Goal: Information Seeking & Learning: Learn about a topic

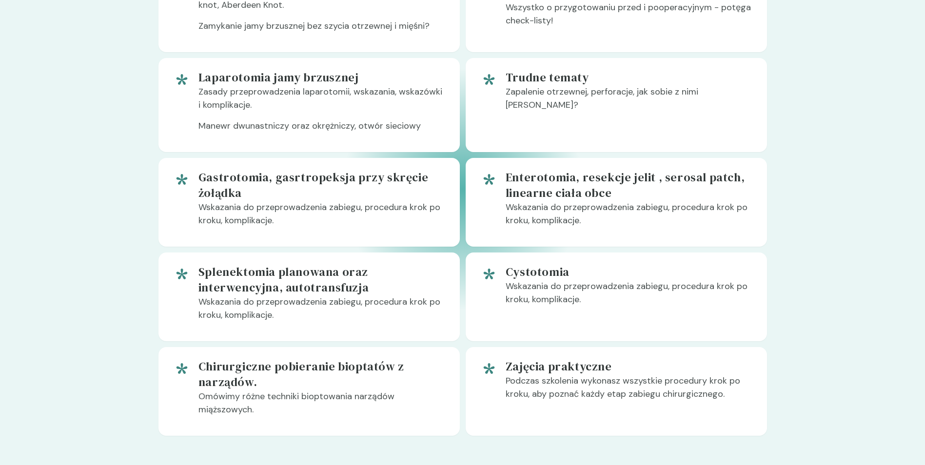
scroll to position [384, 0]
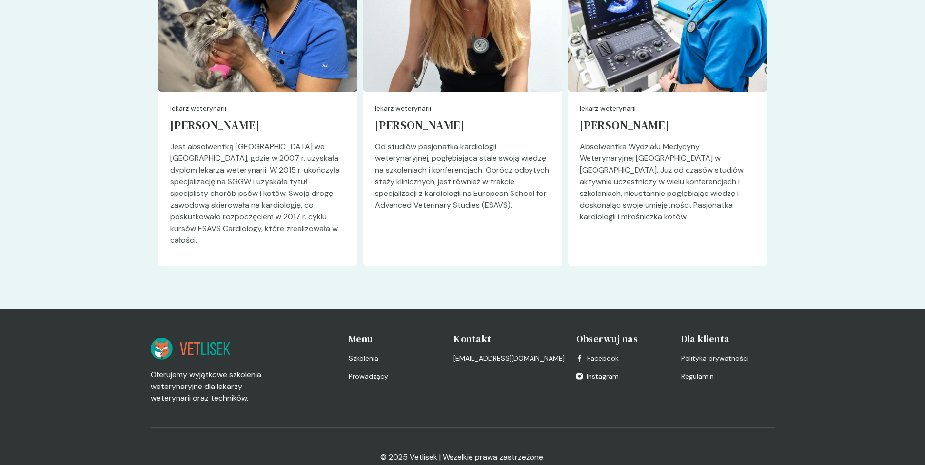
scroll to position [2326, 0]
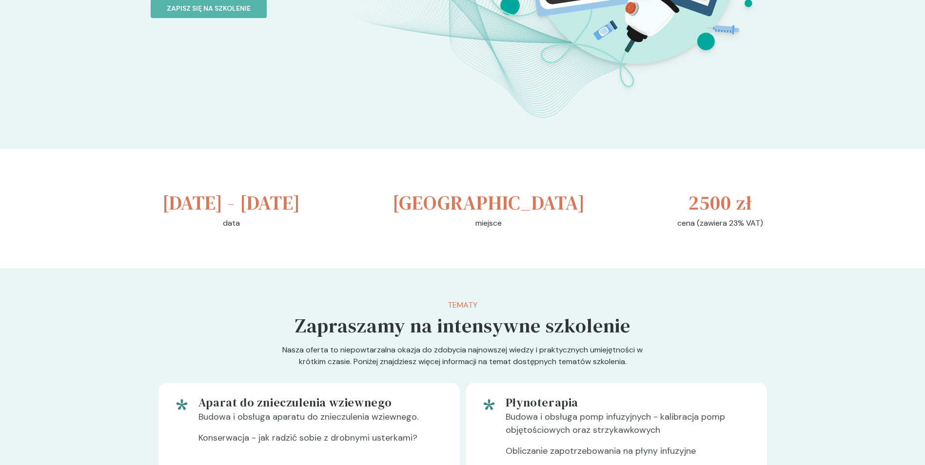
scroll to position [195, 0]
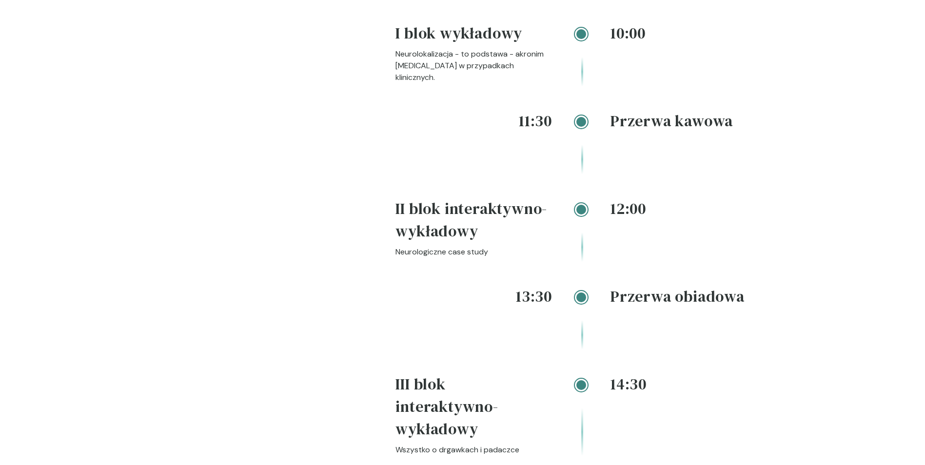
scroll to position [1614, 0]
